Goal: Information Seeking & Learning: Learn about a topic

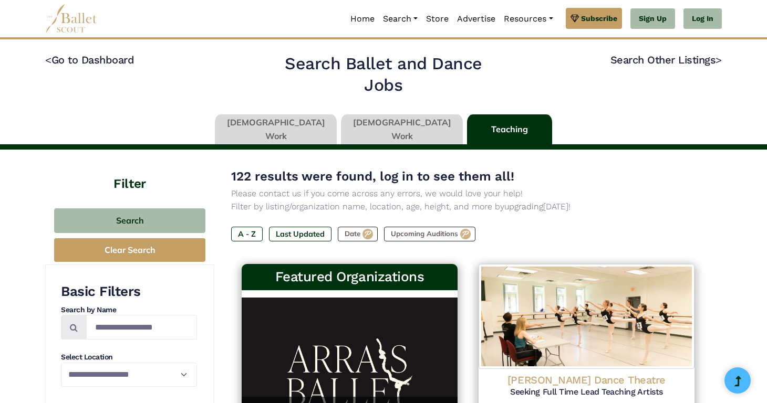
click at [301, 133] on link at bounding box center [276, 129] width 122 height 30
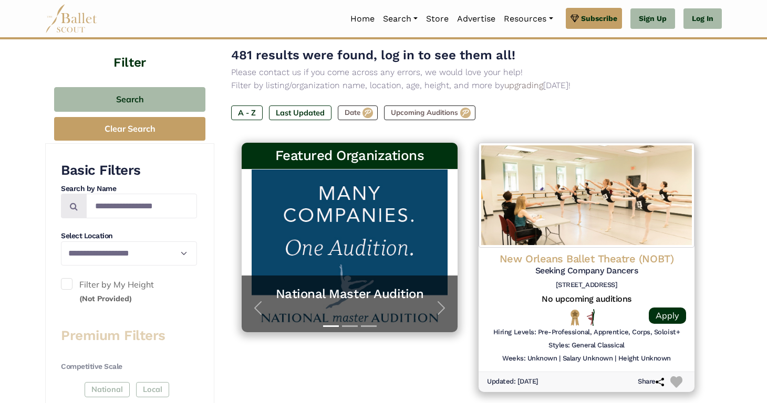
scroll to position [121, 0]
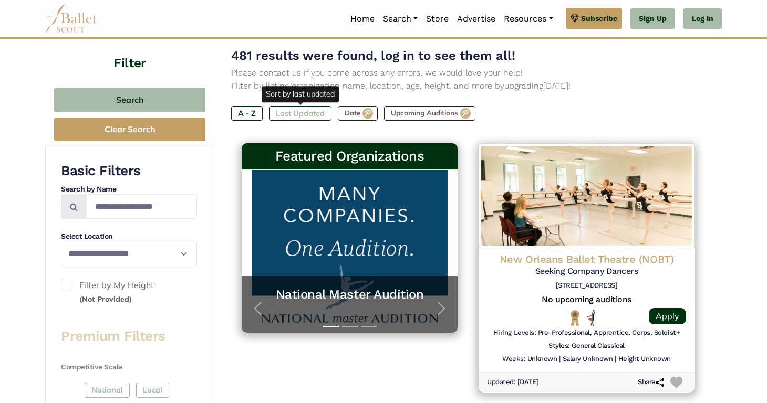
click at [304, 116] on label "Last Updated" at bounding box center [300, 113] width 62 height 15
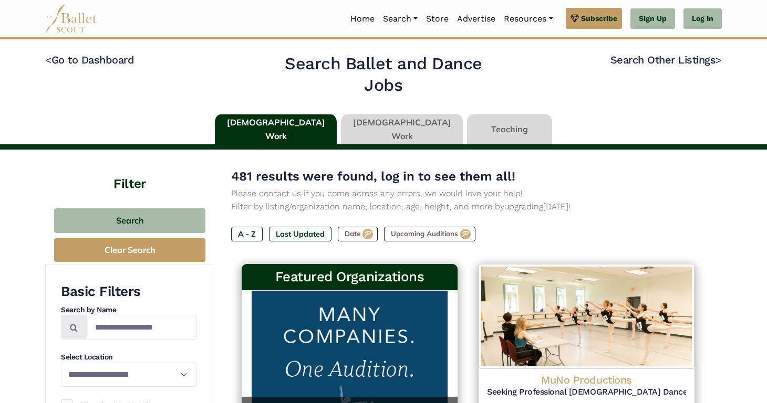
click at [362, 132] on link at bounding box center [402, 129] width 122 height 30
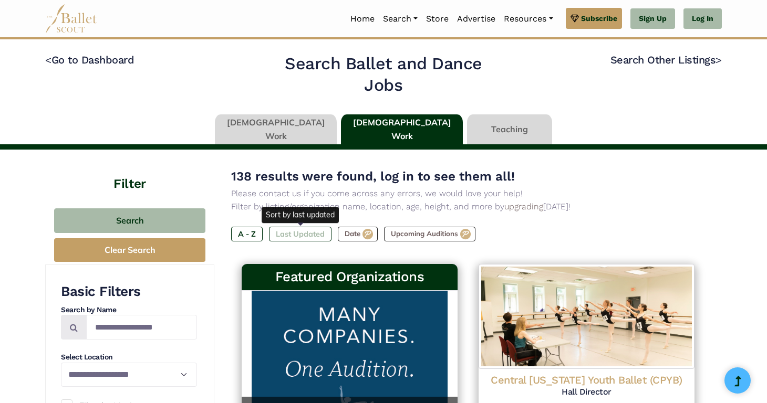
click at [300, 232] on label "Last Updated" at bounding box center [300, 234] width 62 height 15
